Goal: Task Accomplishment & Management: Manage account settings

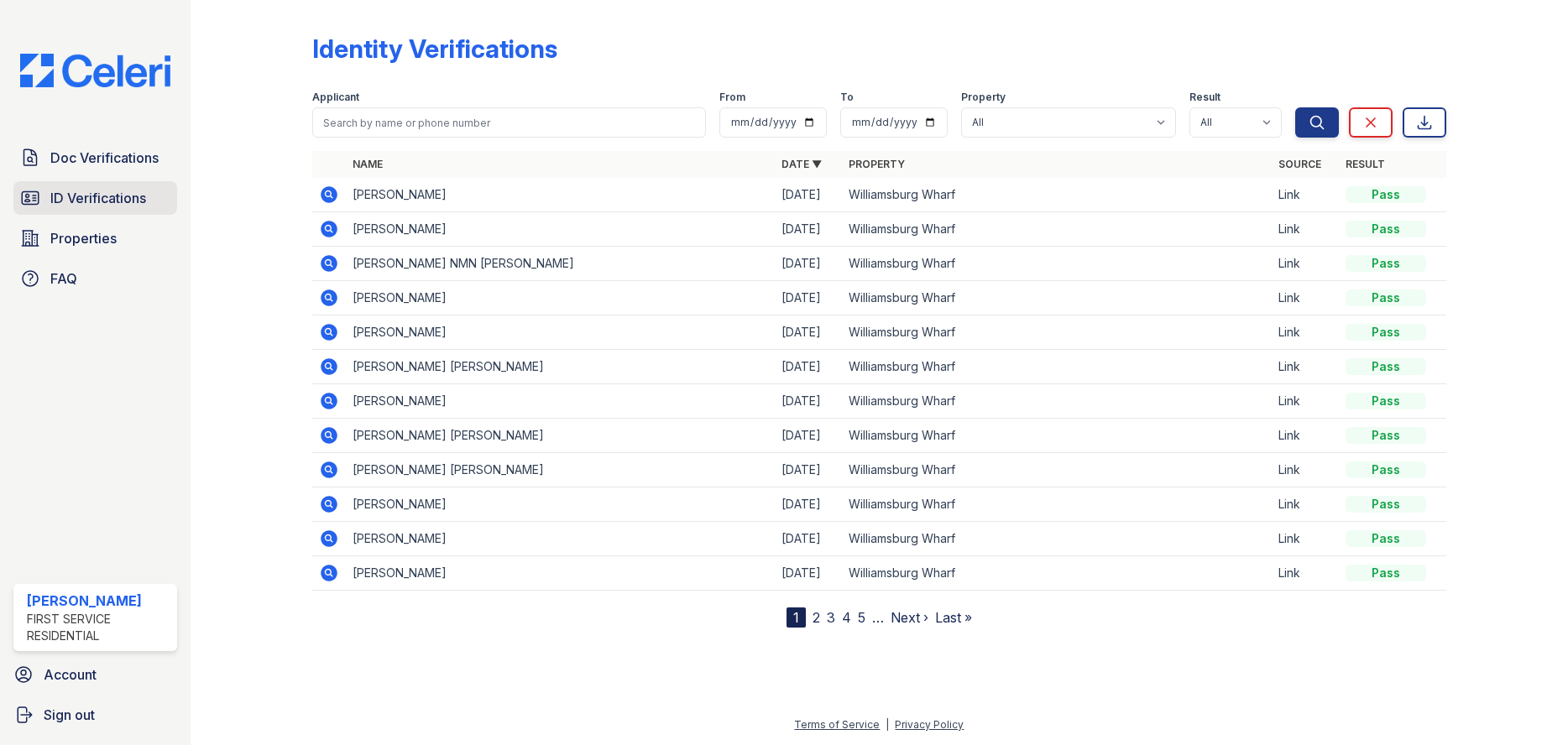
click at [63, 186] on link "ID Verifications" at bounding box center [95, 198] width 164 height 34
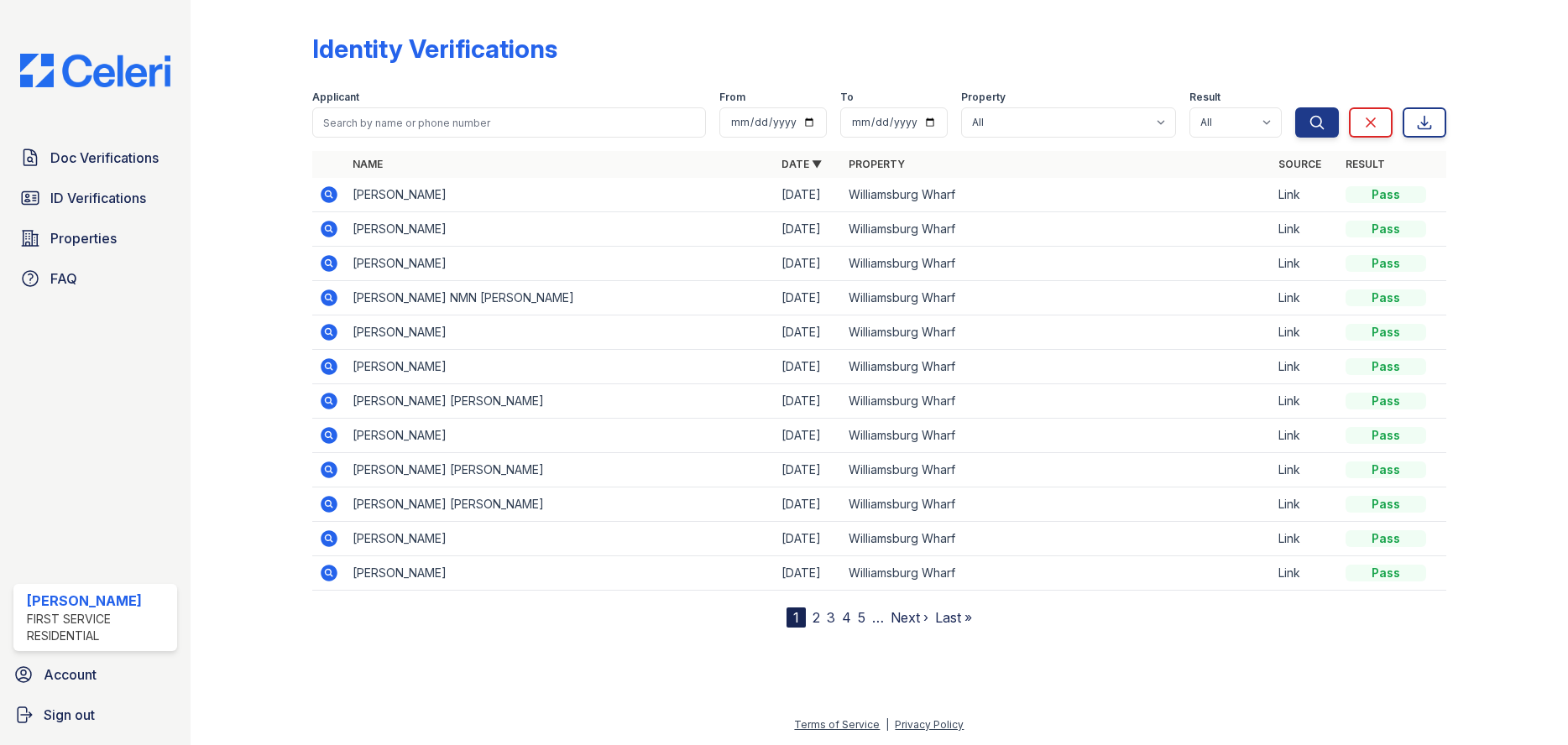
click at [319, 194] on icon at bounding box center [328, 194] width 20 height 20
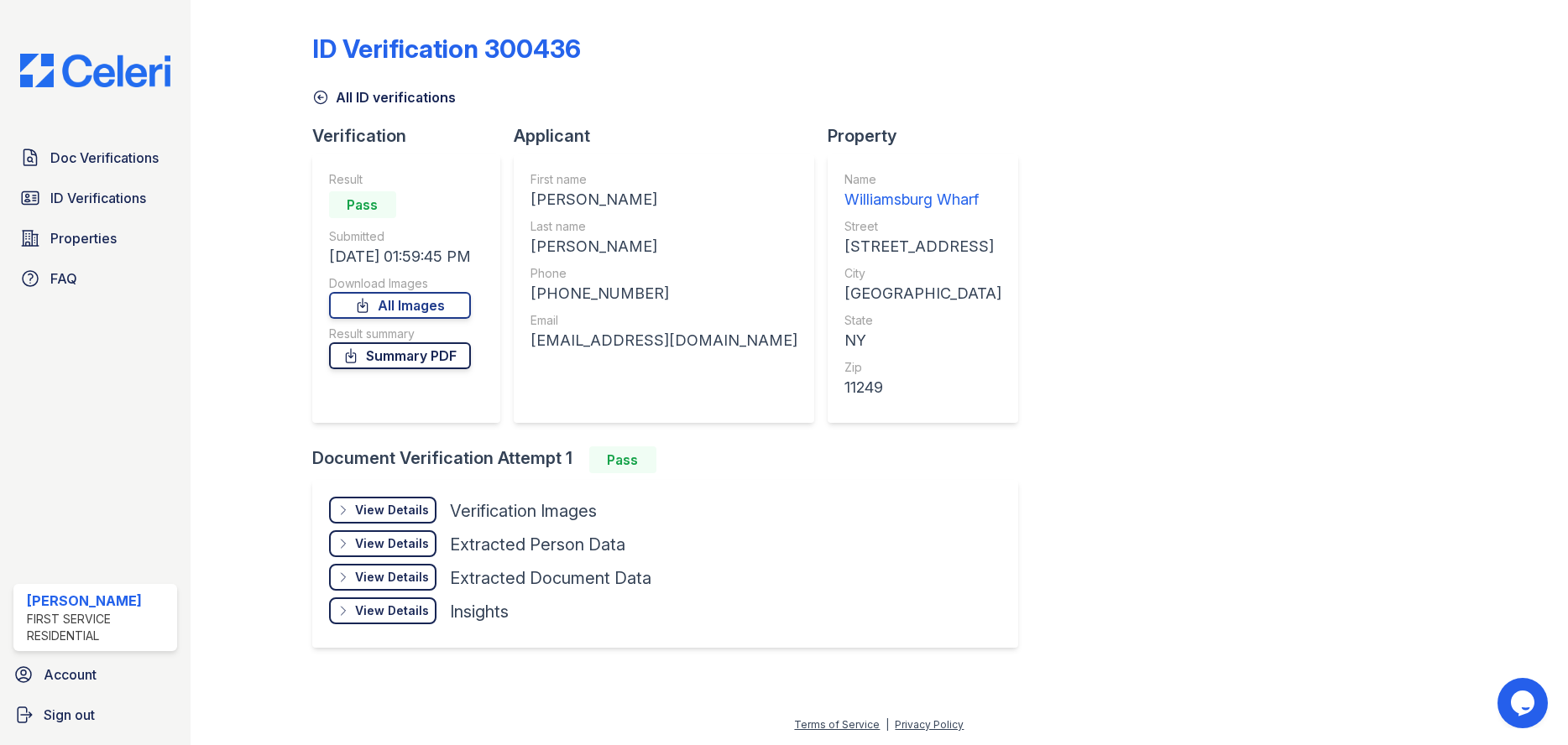
click at [397, 364] on link "Summary PDF" at bounding box center [399, 355] width 142 height 27
click at [350, 513] on icon at bounding box center [343, 510] width 13 height 13
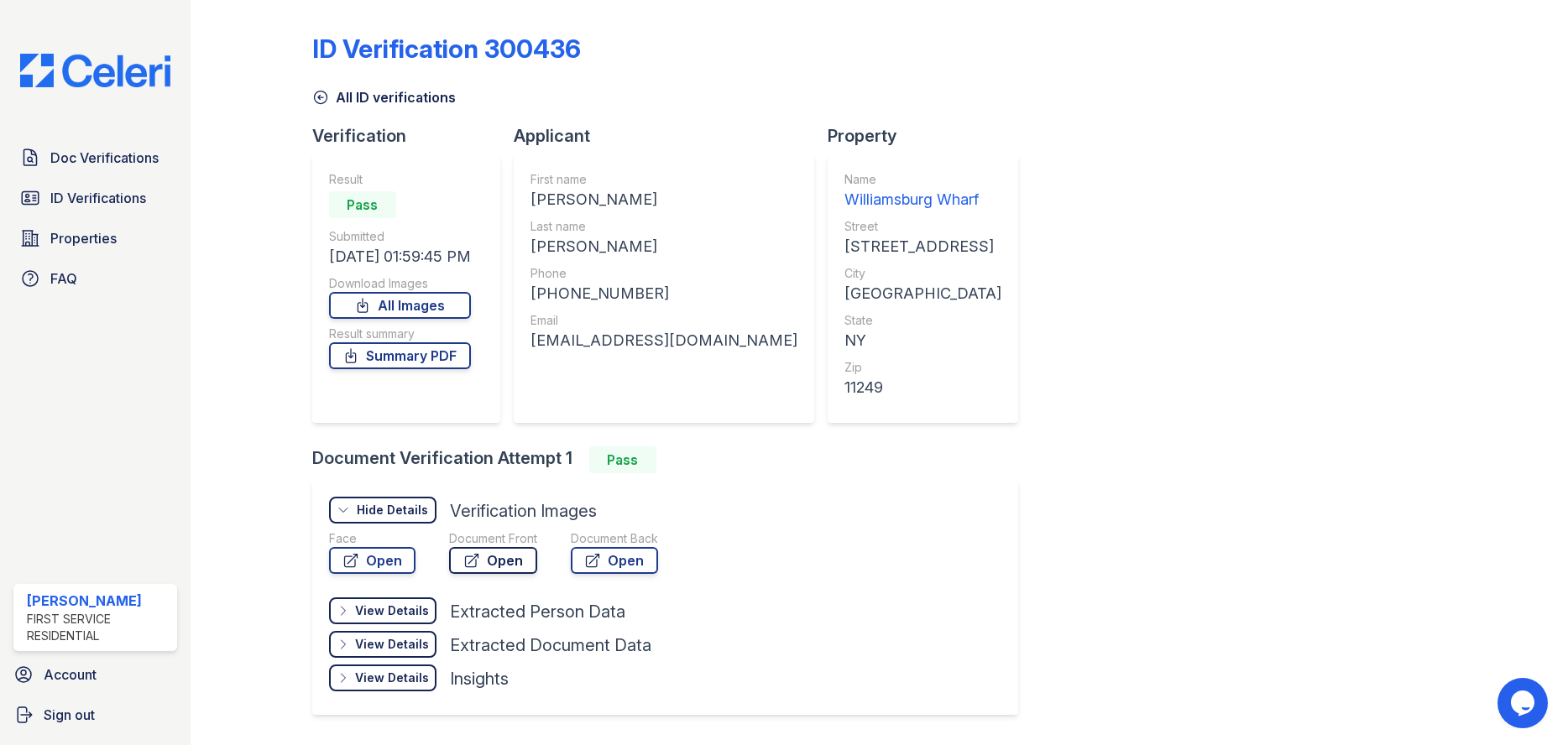
click at [474, 559] on icon at bounding box center [471, 560] width 17 height 17
click at [100, 82] on img at bounding box center [95, 70] width 177 height 34
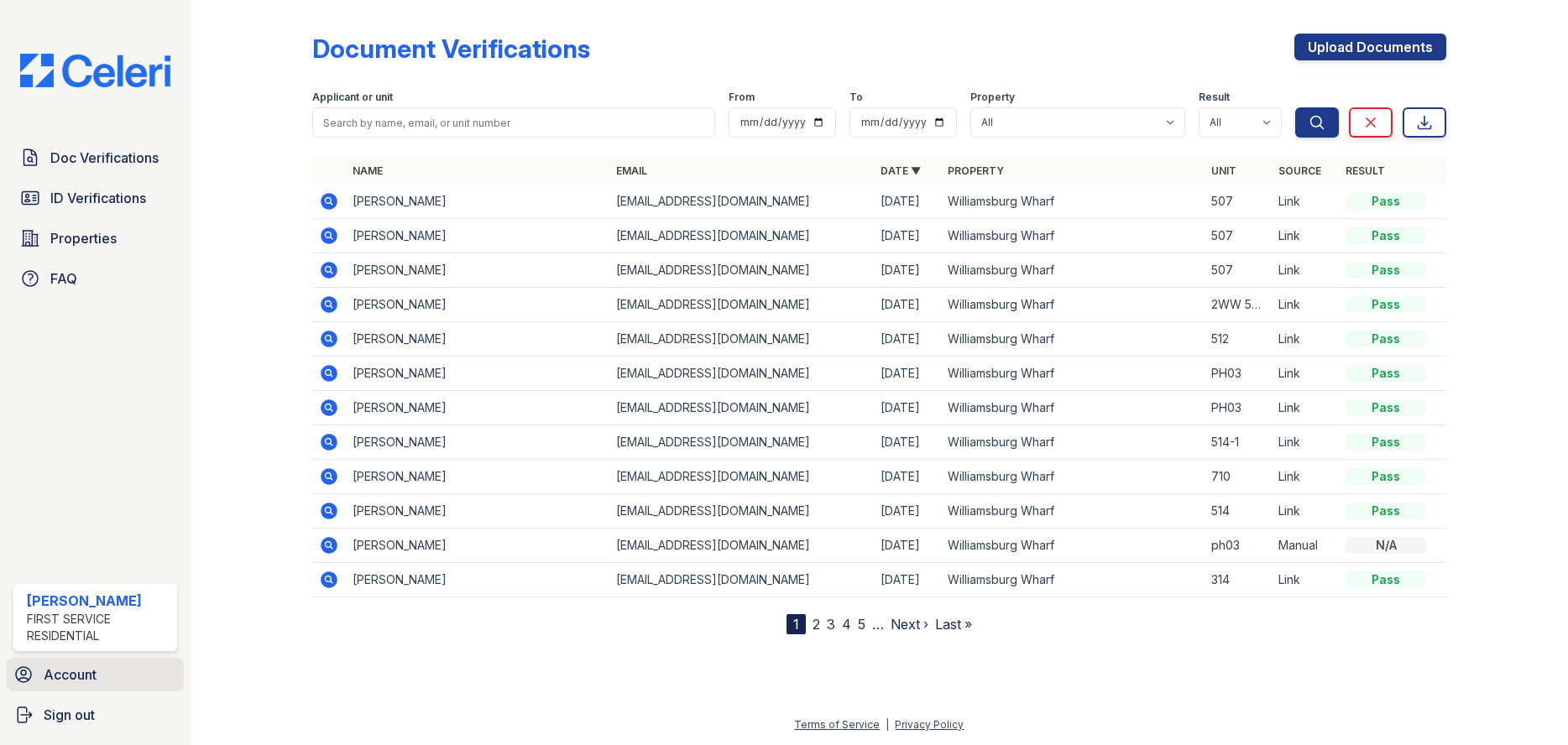
click at [77, 674] on span "Account" at bounding box center [70, 674] width 52 height 20
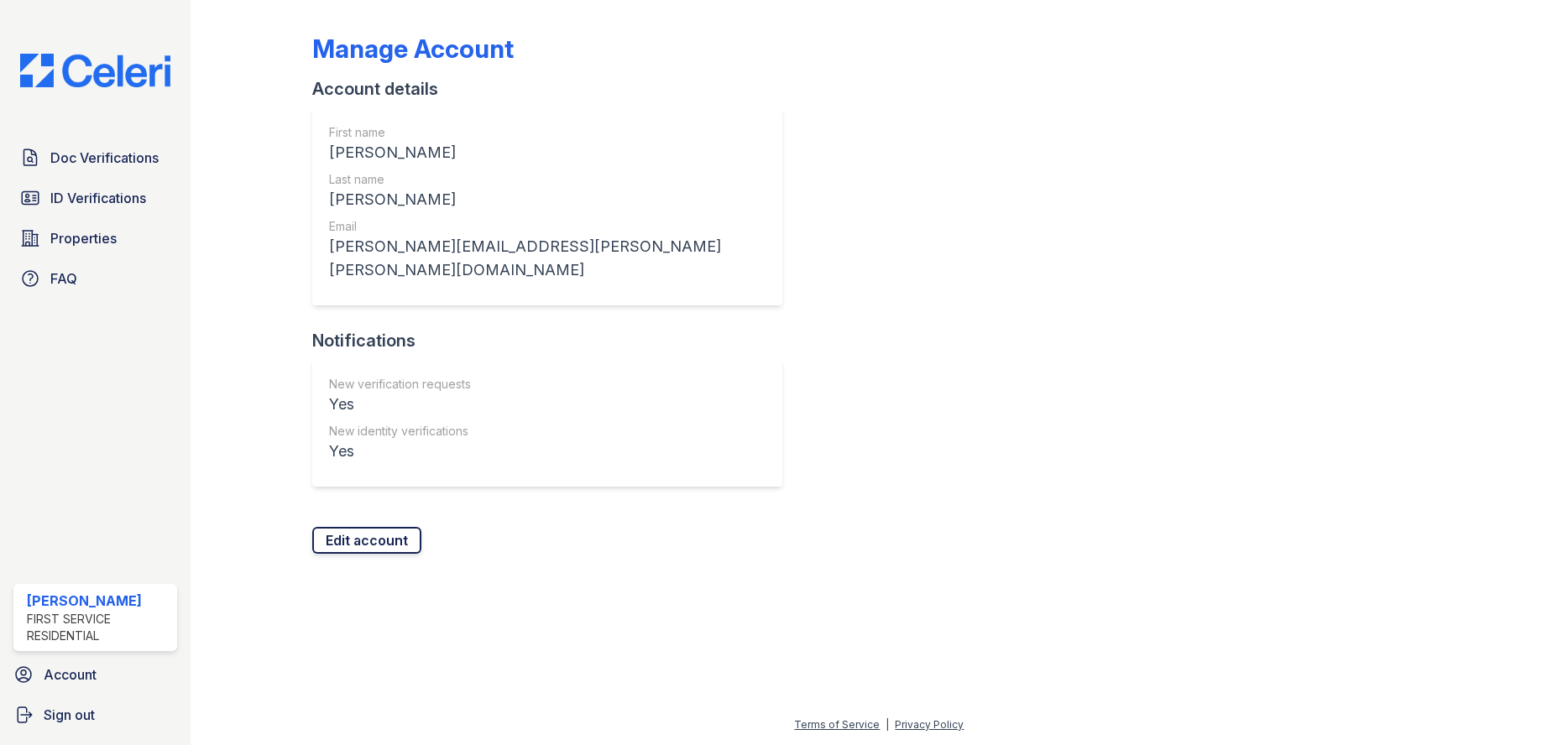
click at [358, 528] on link "Edit account" at bounding box center [366, 541] width 109 height 27
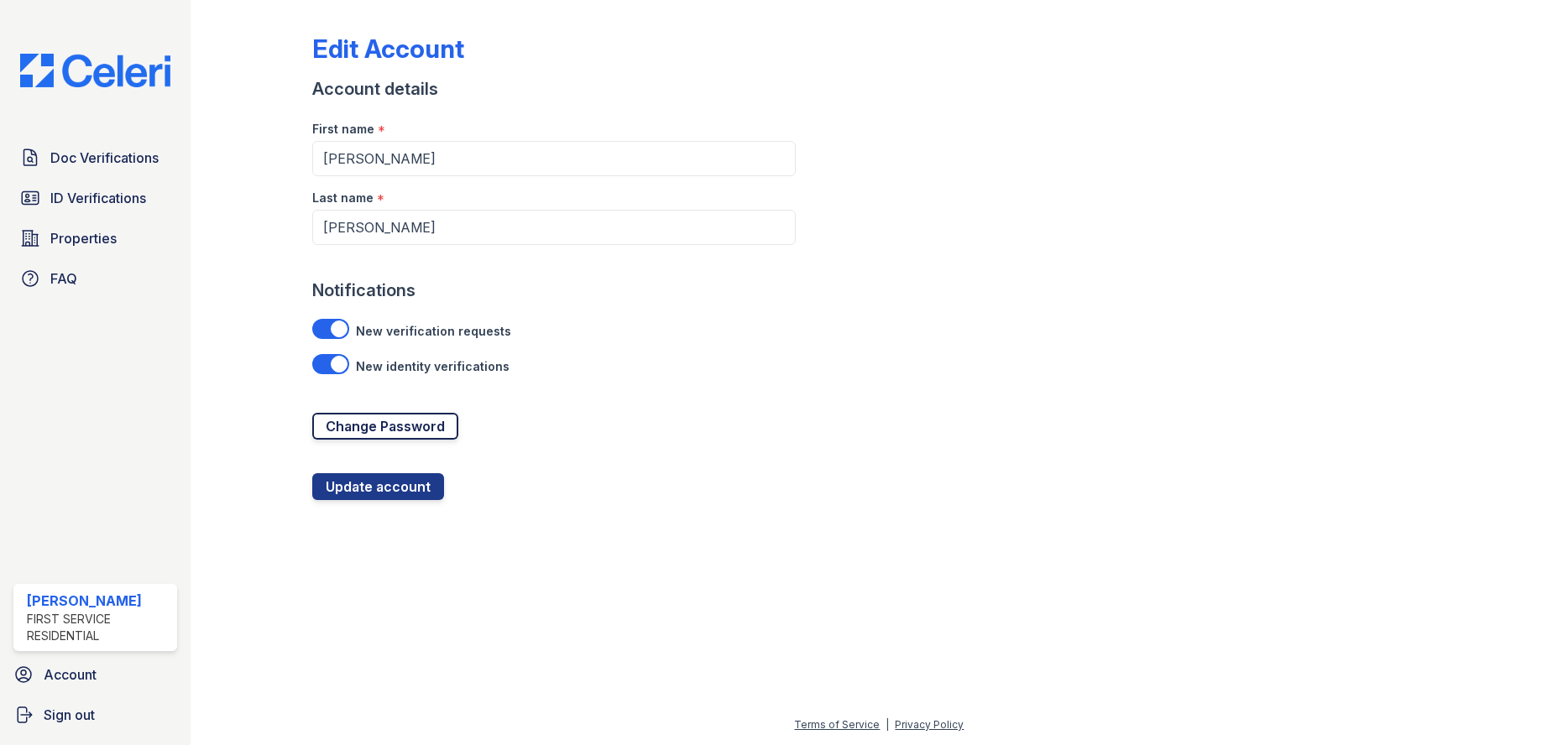
click at [375, 425] on link "Change Password" at bounding box center [385, 426] width 146 height 27
